Goal: Task Accomplishment & Management: Manage account settings

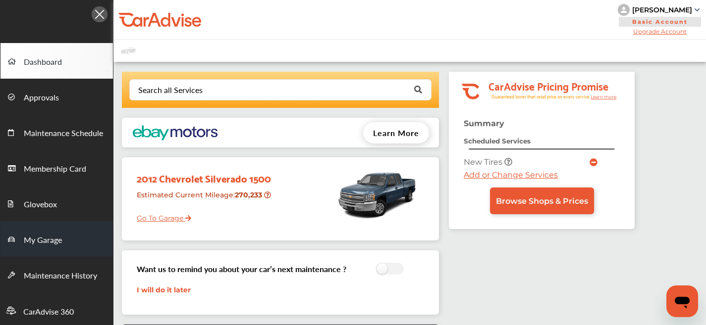
click at [57, 239] on span "My Garage" at bounding box center [43, 240] width 38 height 13
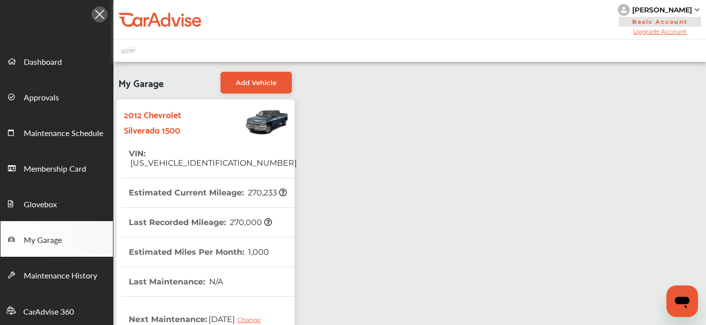
click at [201, 148] on th "VIN : [US_VEHICLE_IDENTIFICATION_NUMBER]" at bounding box center [213, 158] width 168 height 39
drag, startPoint x: 201, startPoint y: 148, endPoint x: 189, endPoint y: 153, distance: 12.4
click at [189, 153] on th "VIN : [US_VEHICLE_IDENTIFICATION_NUMBER]" at bounding box center [213, 158] width 168 height 39
click at [189, 158] on span "[US_VEHICLE_IDENTIFICATION_NUMBER]" at bounding box center [213, 162] width 168 height 9
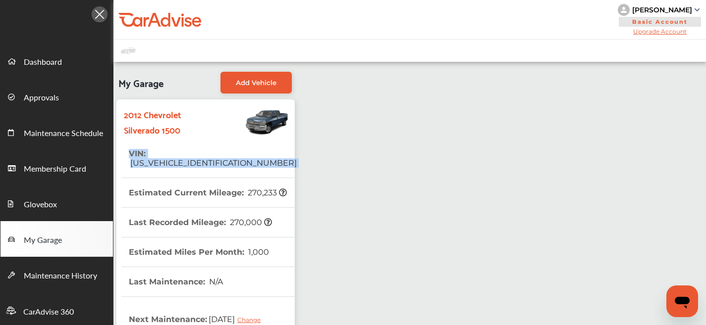
click at [161, 158] on span "[US_VEHICLE_IDENTIFICATION_NUMBER]" at bounding box center [213, 162] width 168 height 9
click at [167, 158] on span "[US_VEHICLE_IDENTIFICATION_NUMBER]" at bounding box center [213, 162] width 168 height 9
click at [166, 159] on th "VIN : [US_VEHICLE_IDENTIFICATION_NUMBER]" at bounding box center [213, 158] width 168 height 39
click at [168, 158] on span "[US_VEHICLE_IDENTIFICATION_NUMBER]" at bounding box center [213, 162] width 168 height 9
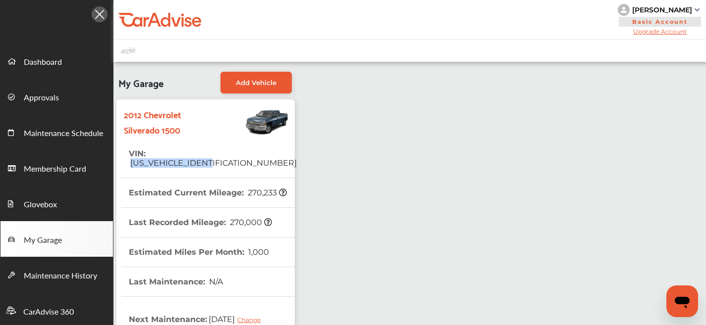
copy span "[US_VEHICLE_IDENTIFICATION_NUMBER]"
